Goal: Task Accomplishment & Management: Use online tool/utility

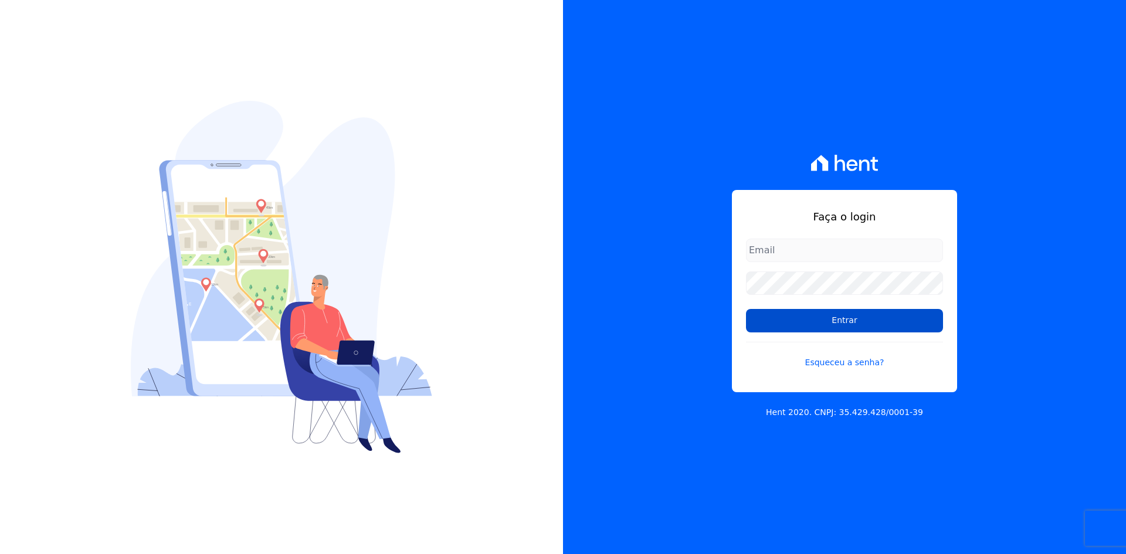
type input "[EMAIL_ADDRESS][DOMAIN_NAME]"
click at [850, 324] on input "Entrar" at bounding box center [844, 320] width 197 height 23
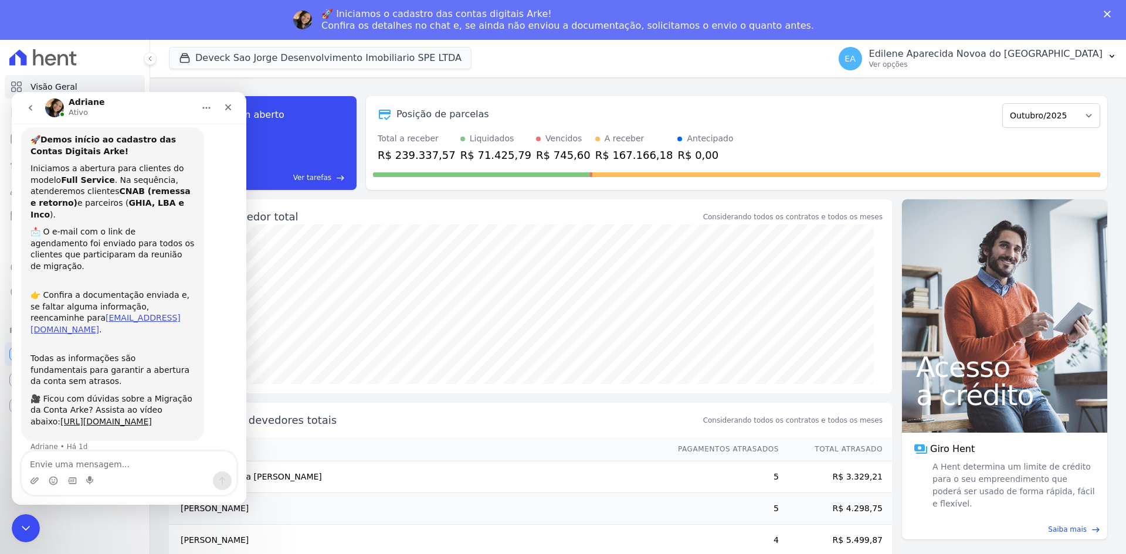
scroll to position [25, 0]
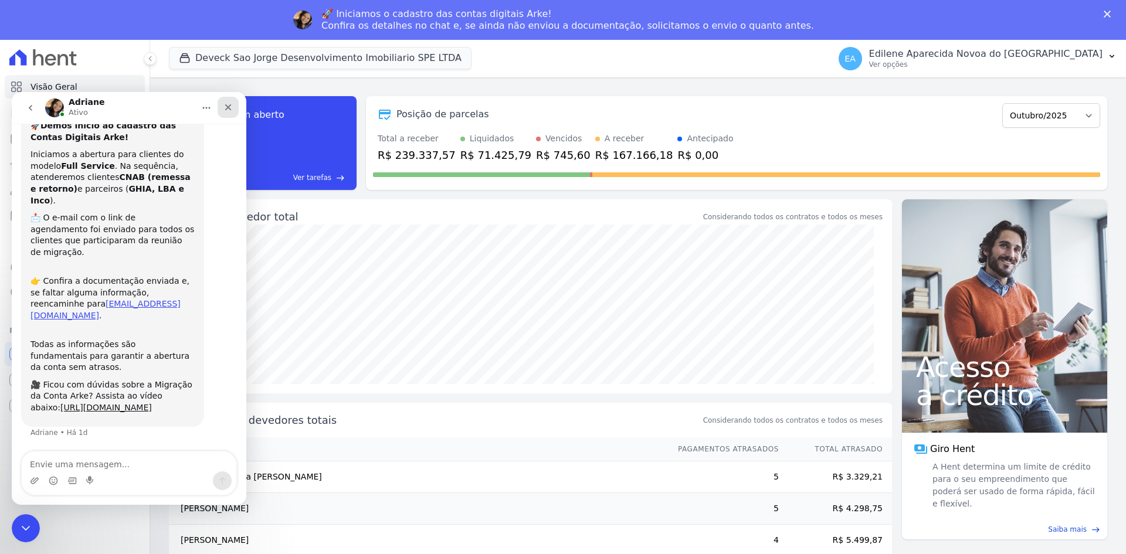
click at [223, 108] on icon "Fechar" at bounding box center [227, 107] width 9 height 9
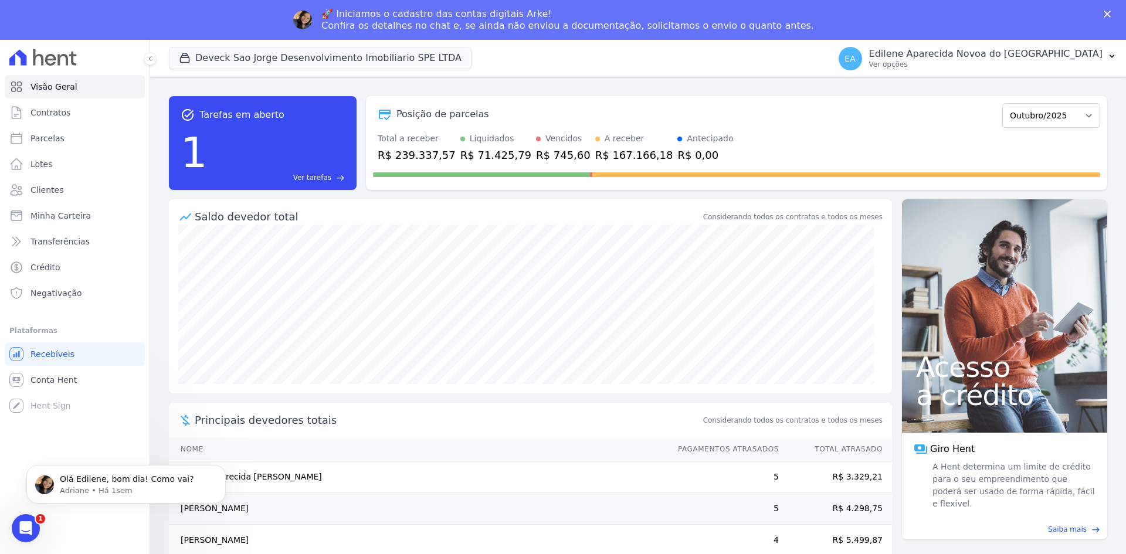
scroll to position [0, 0]
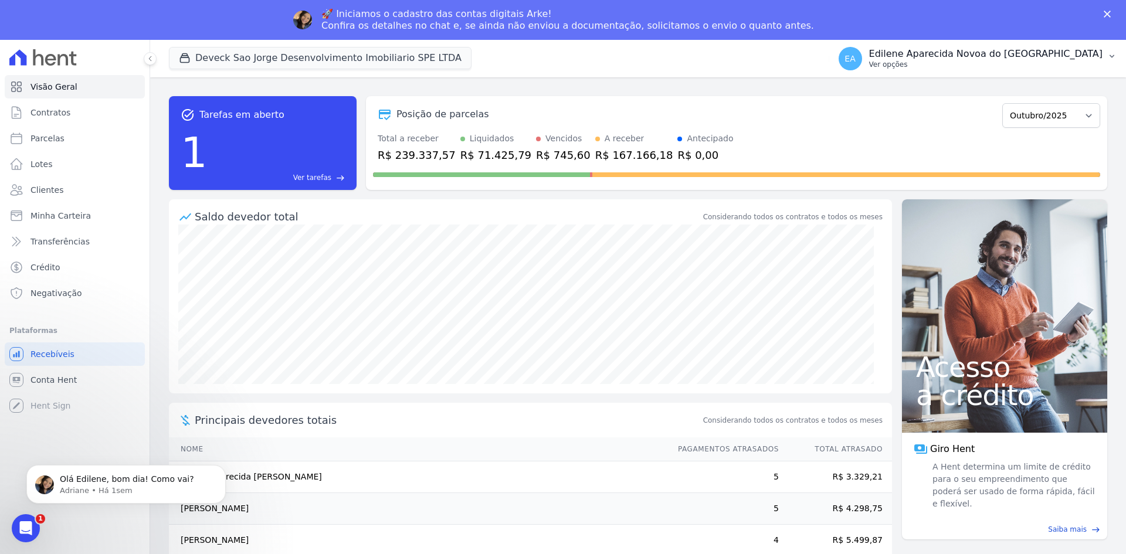
click at [947, 66] on p "Ver opções" at bounding box center [985, 64] width 233 height 9
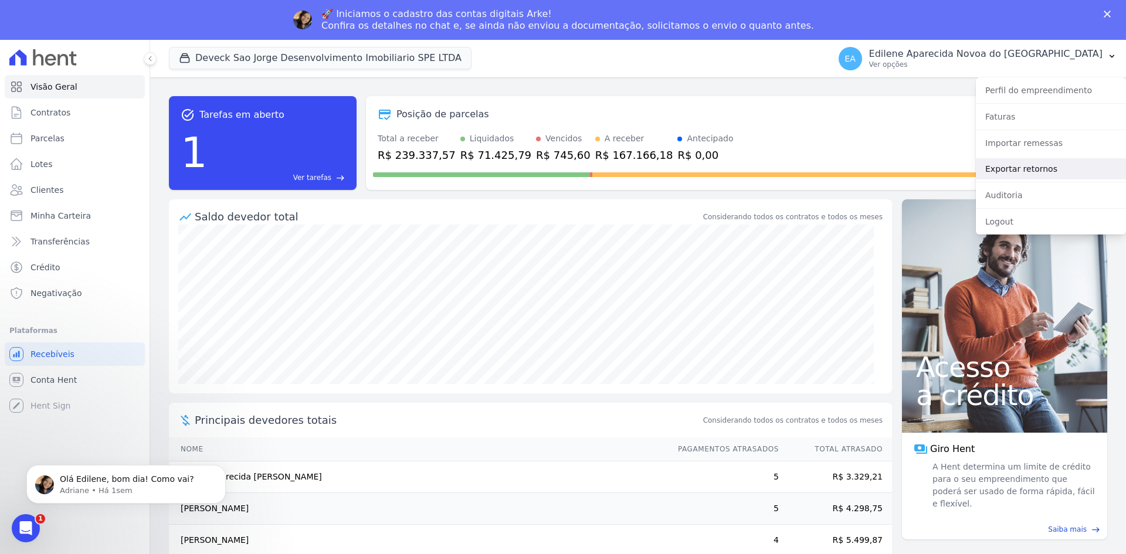
click at [1009, 173] on link "Exportar retornos" at bounding box center [1051, 168] width 150 height 21
